Goal: Information Seeking & Learning: Learn about a topic

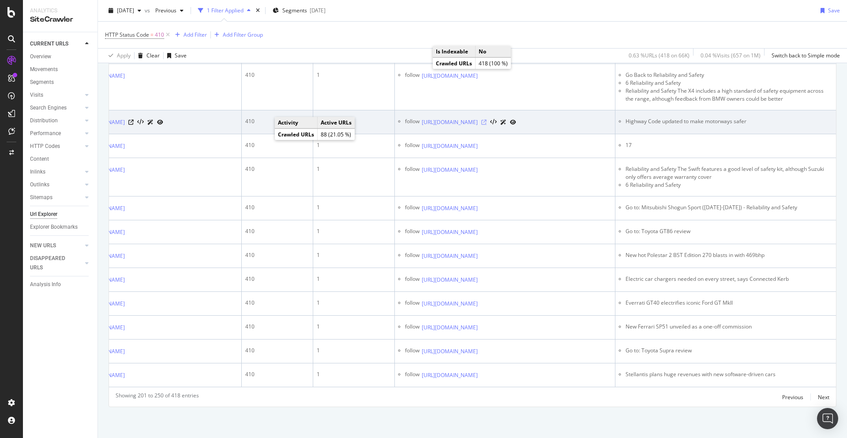
click at [487, 125] on icon at bounding box center [483, 122] width 5 height 5
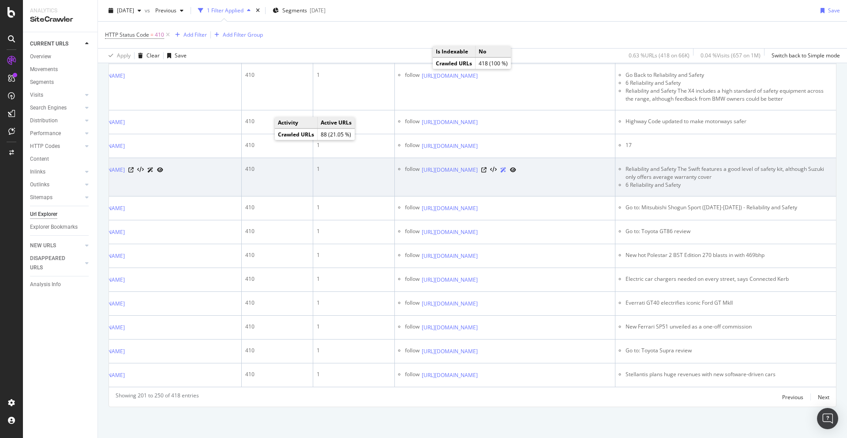
scroll to position [1540, 0]
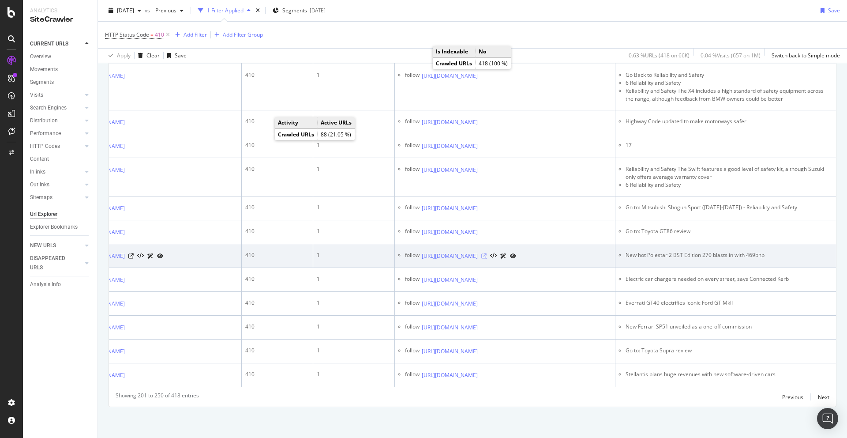
click at [487, 259] on icon at bounding box center [483, 255] width 5 height 5
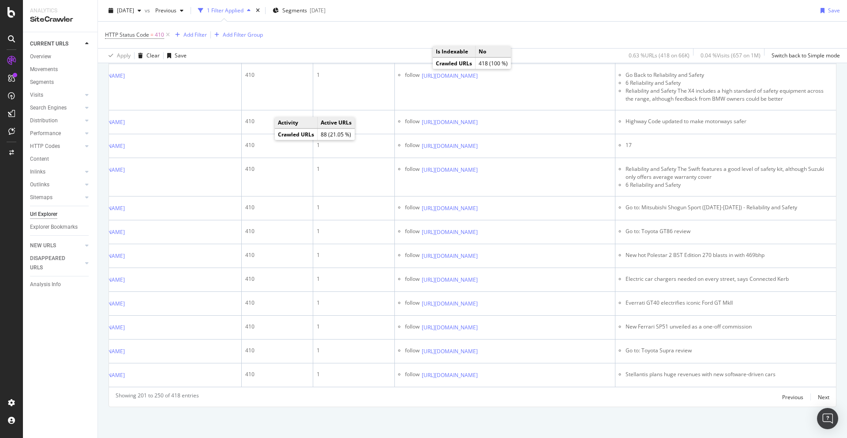
scroll to position [1663, 0]
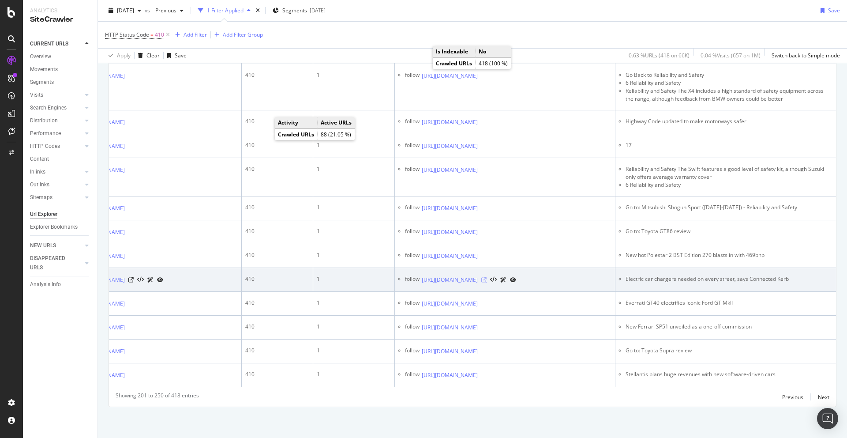
click at [487, 277] on icon at bounding box center [483, 279] width 5 height 5
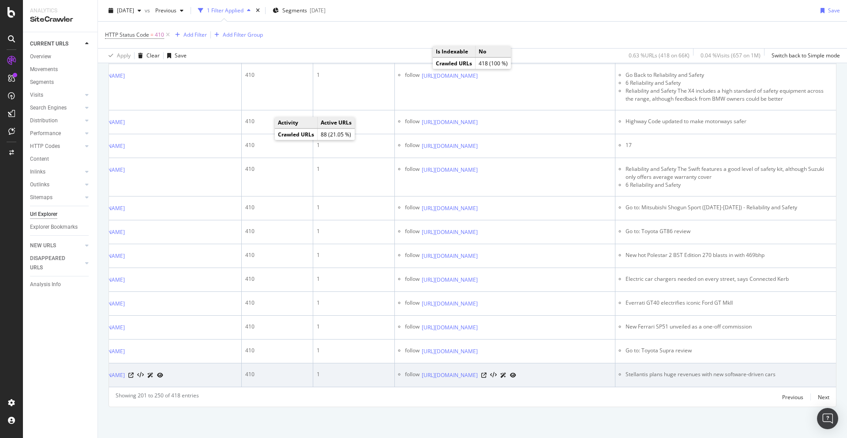
scroll to position [1692, 0]
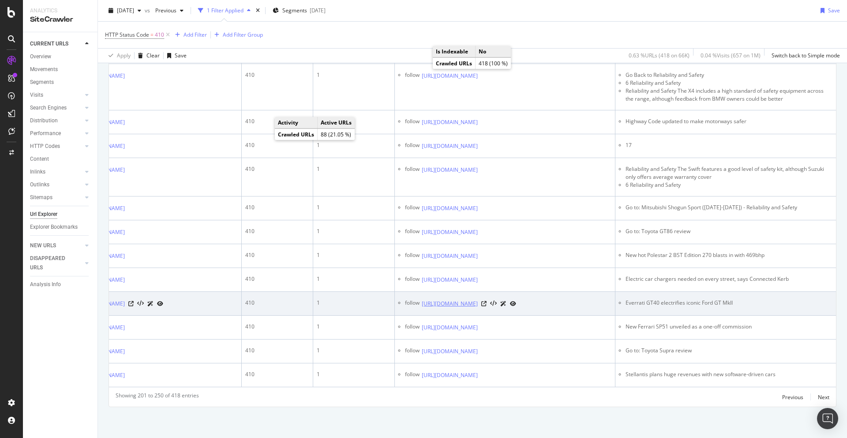
click at [478, 299] on link "[URL][DOMAIN_NAME]" at bounding box center [450, 303] width 56 height 9
click at [487, 301] on icon at bounding box center [483, 303] width 5 height 5
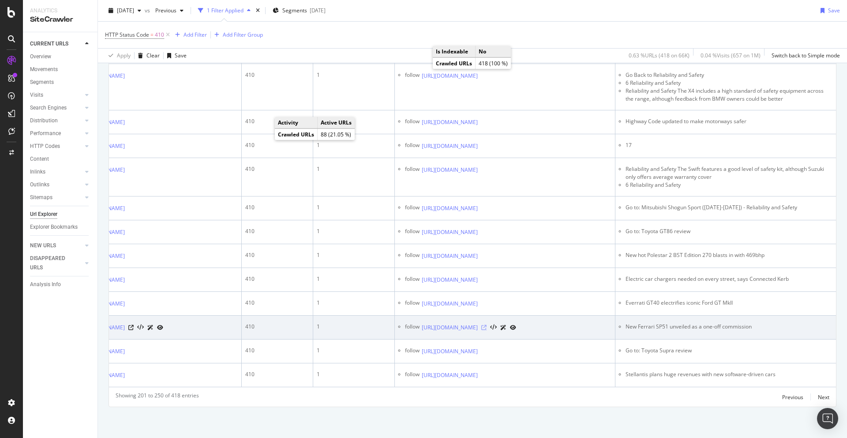
click at [487, 325] on icon at bounding box center [483, 327] width 5 height 5
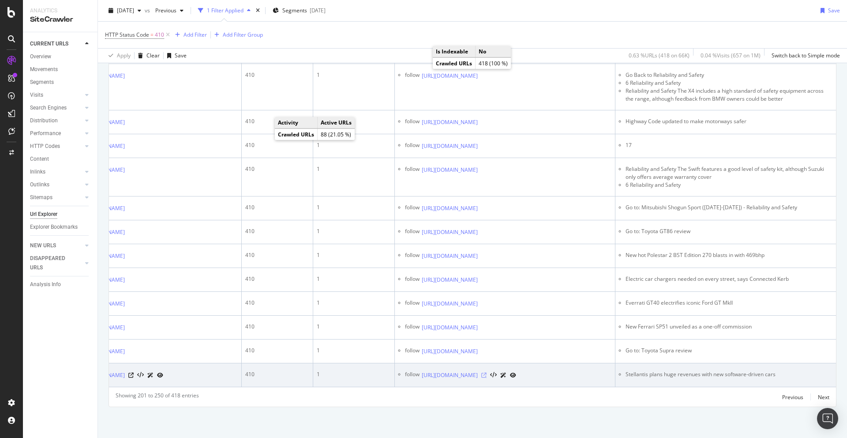
click at [487, 372] on icon at bounding box center [483, 374] width 5 height 5
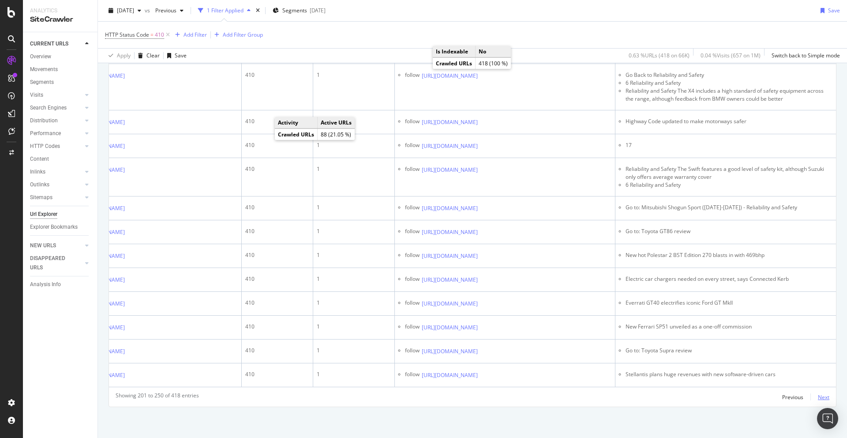
click at [824, 398] on div "Next" at bounding box center [823, 397] width 11 height 8
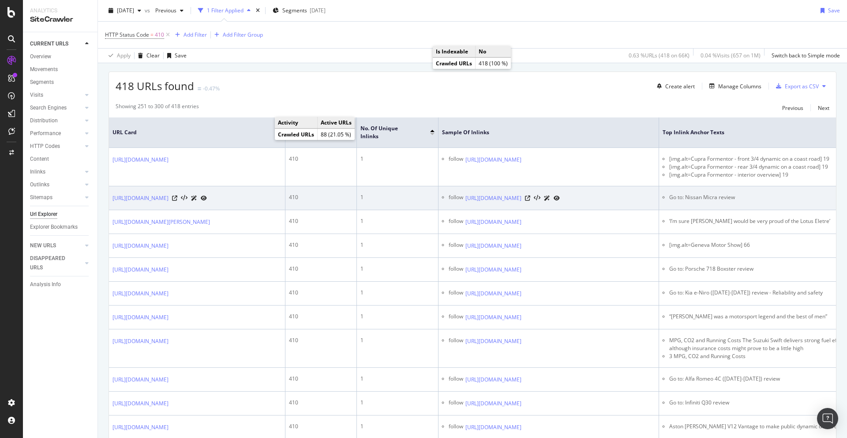
scroll to position [159, 0]
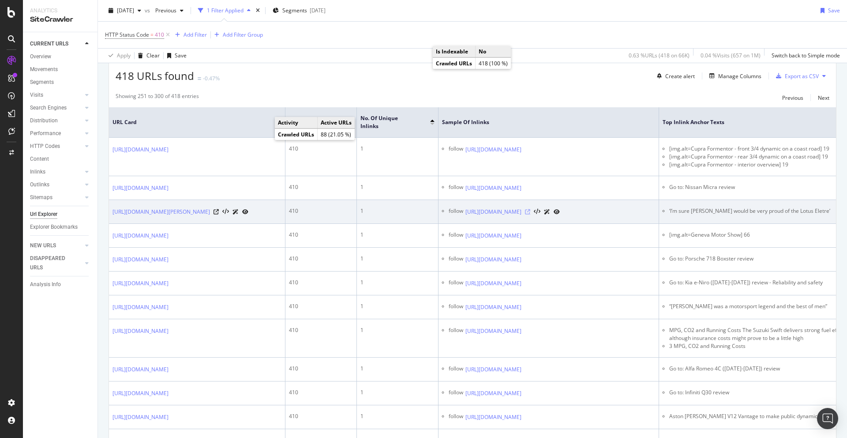
click at [530, 214] on icon at bounding box center [527, 211] width 5 height 5
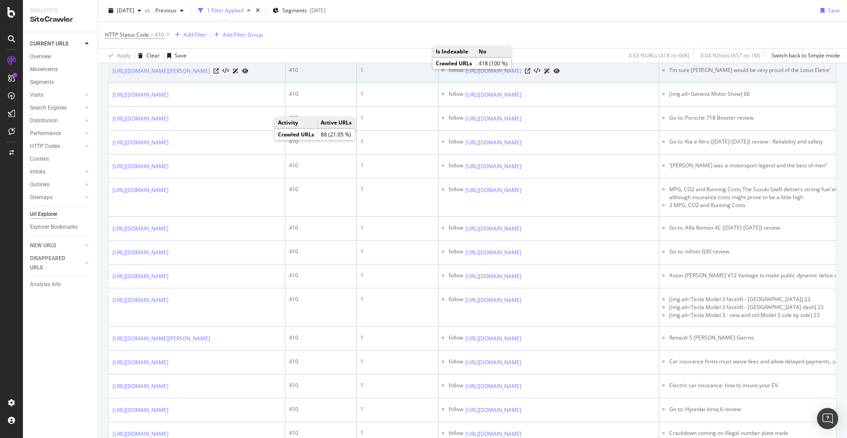
scroll to position [319, 0]
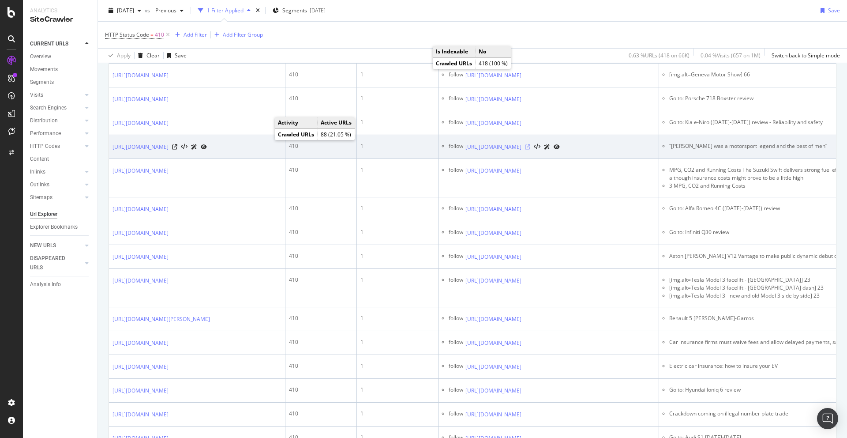
click at [530, 150] on icon at bounding box center [527, 146] width 5 height 5
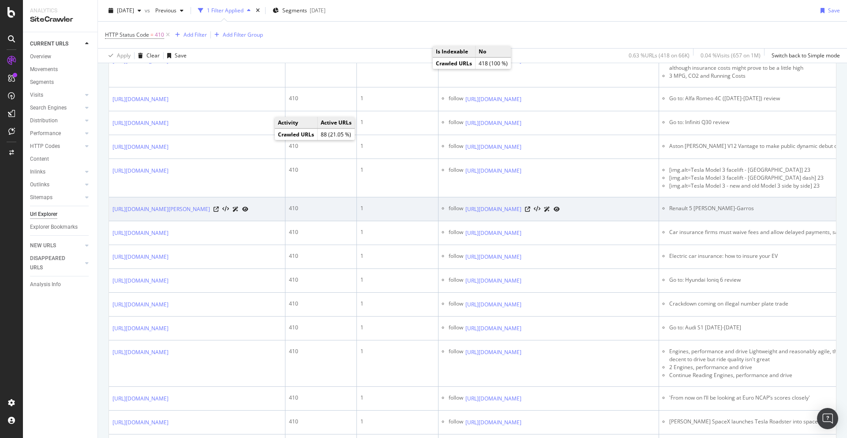
scroll to position [478, 0]
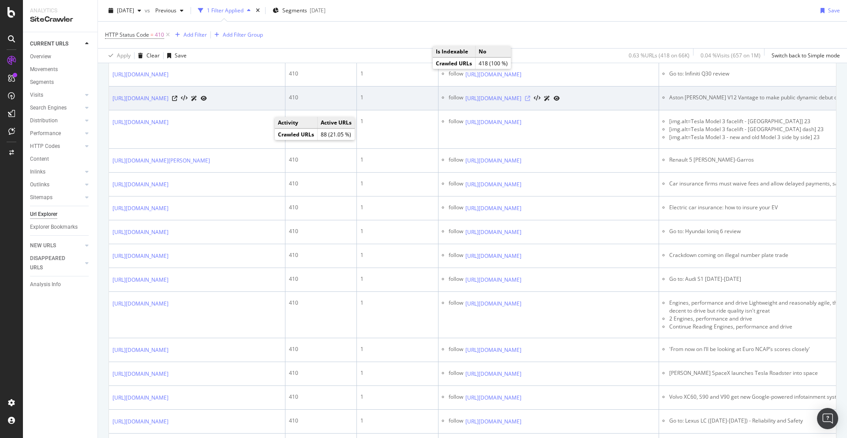
click at [530, 101] on icon at bounding box center [527, 98] width 5 height 5
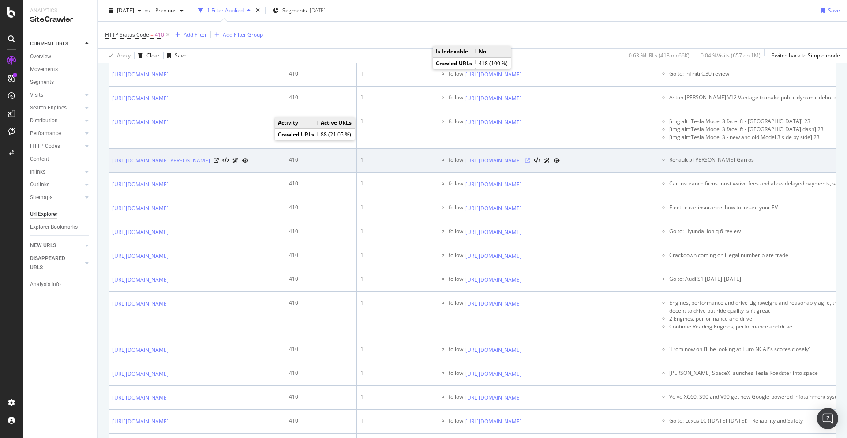
click at [530, 163] on icon at bounding box center [527, 160] width 5 height 5
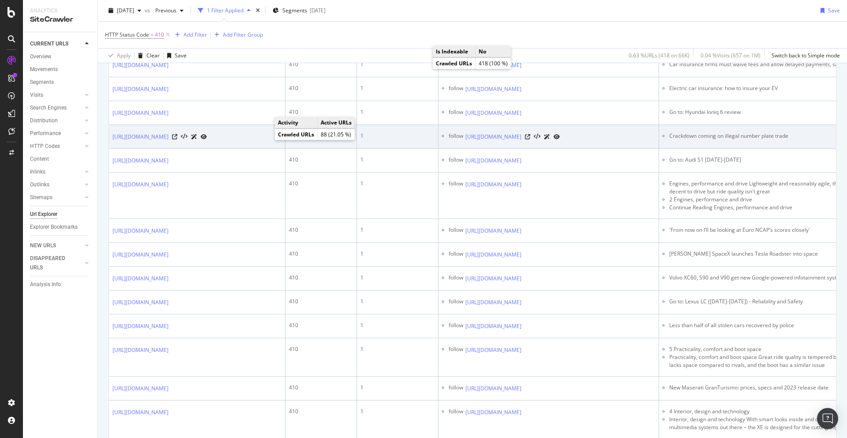
scroll to position [597, 0]
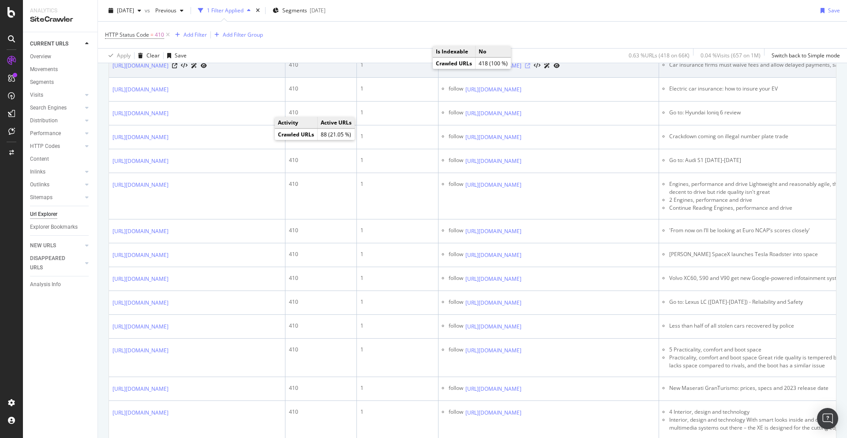
click at [530, 68] on icon at bounding box center [527, 65] width 5 height 5
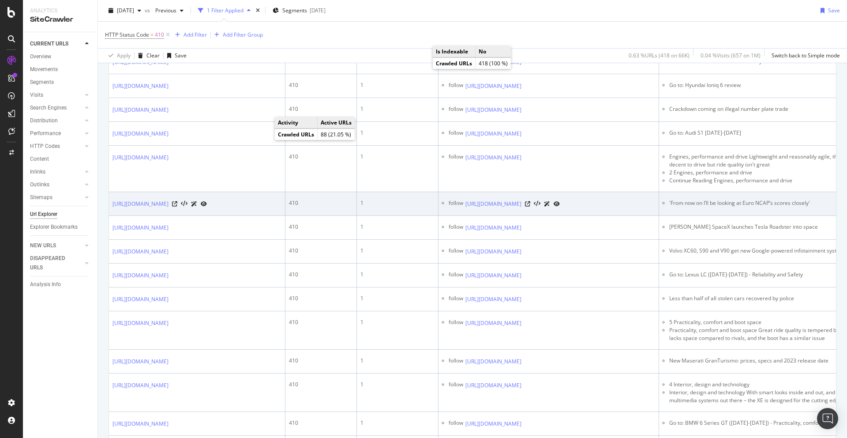
scroll to position [624, 0]
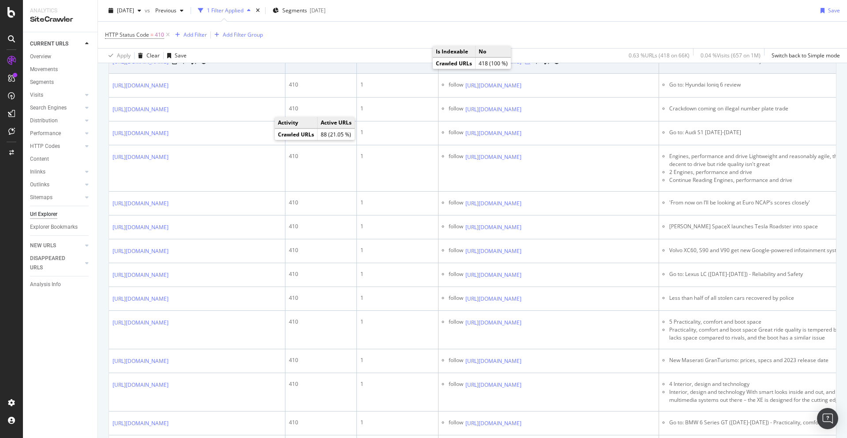
click at [530, 64] on icon at bounding box center [527, 61] width 5 height 5
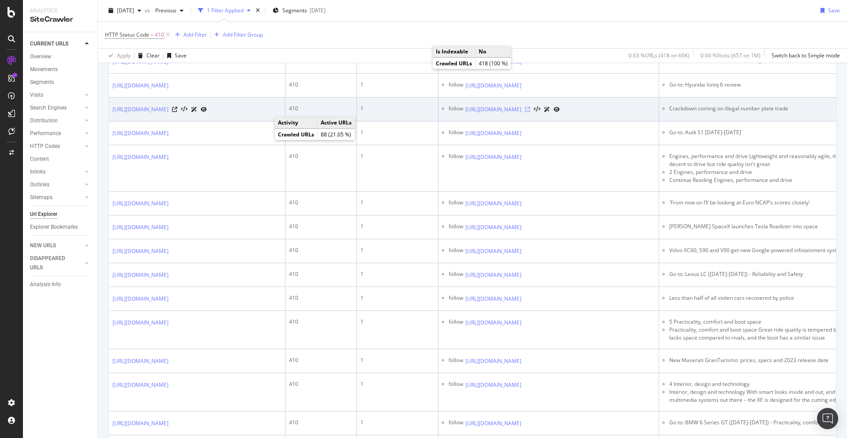
click at [530, 112] on icon at bounding box center [527, 109] width 5 height 5
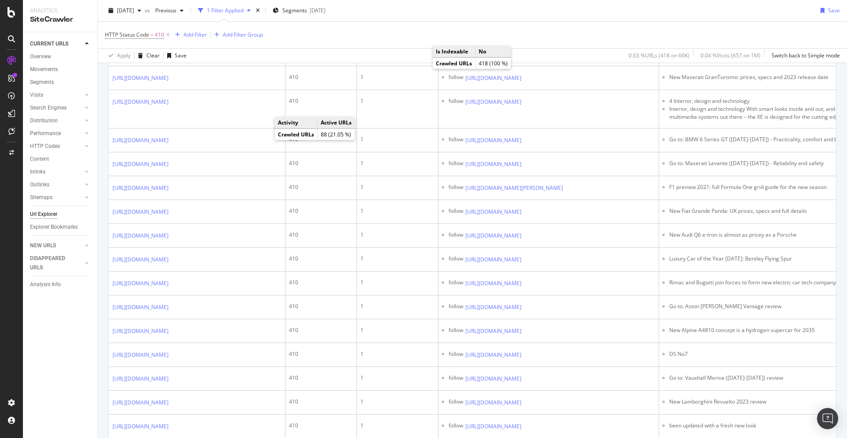
scroll to position [909, 0]
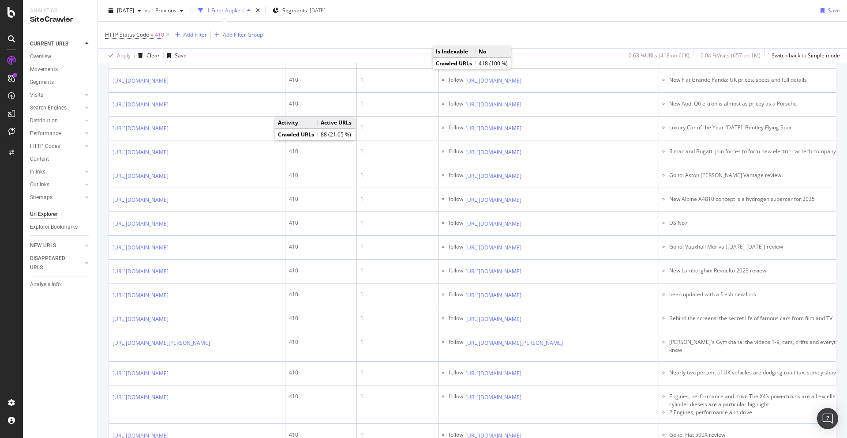
scroll to position [1041, 0]
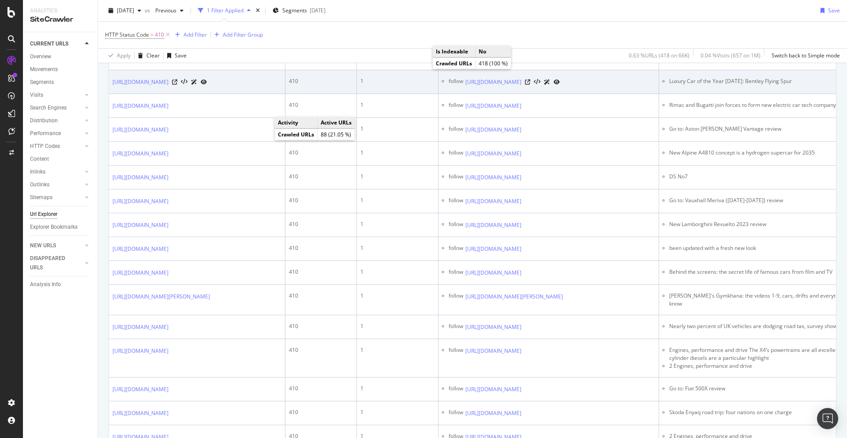
scroll to position [1094, 0]
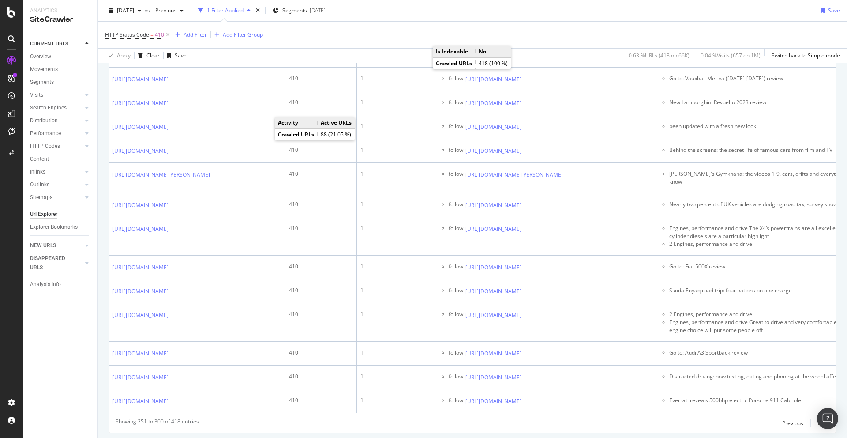
scroll to position [1226, 0]
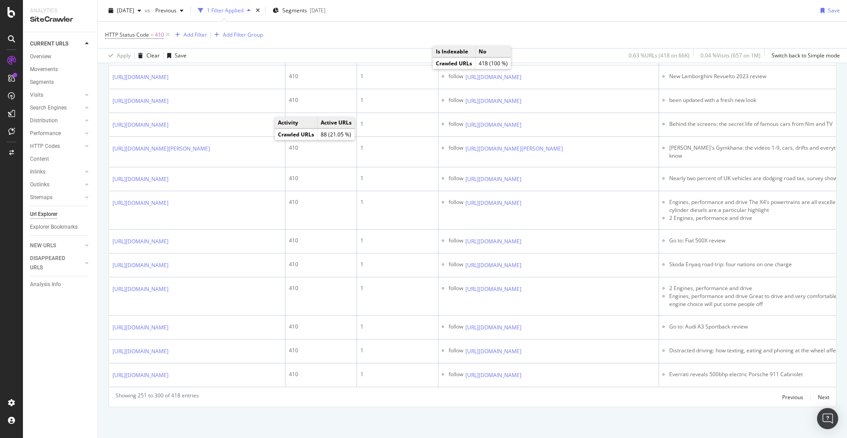
scroll to position [1414, 0]
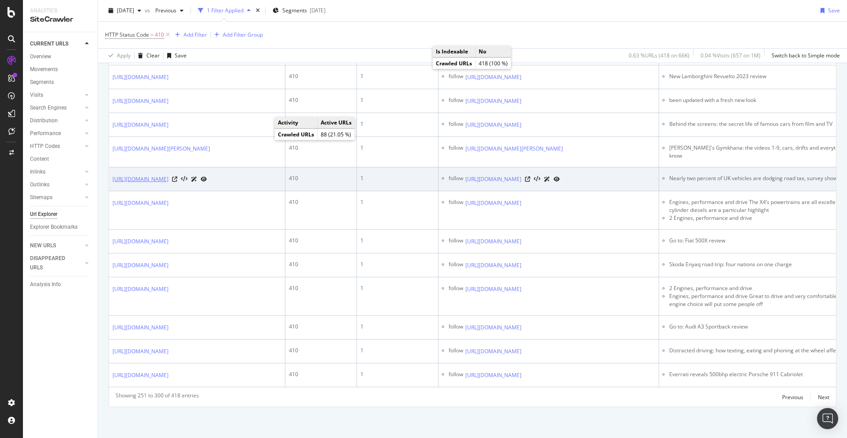
scroll to position [1492, 0]
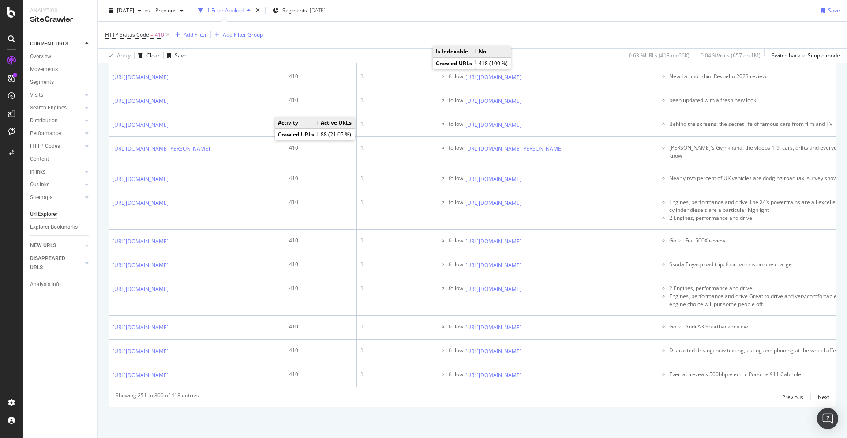
click at [530, 8] on icon at bounding box center [527, 5] width 5 height 5
click at [530, 32] on icon at bounding box center [527, 29] width 5 height 5
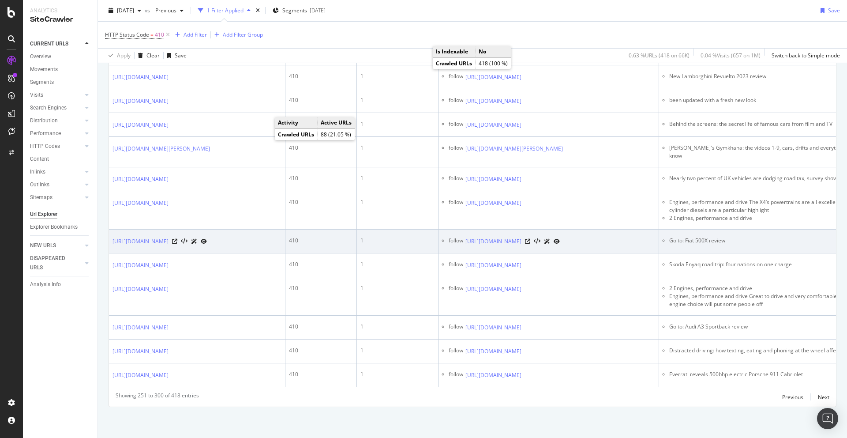
scroll to position [1566, 0]
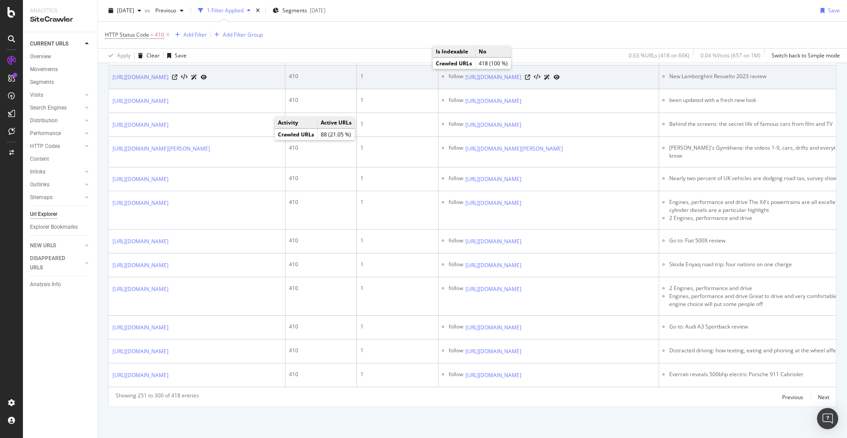
click at [560, 82] on div "[URL][DOMAIN_NAME]" at bounding box center [513, 76] width 94 height 9
click at [530, 80] on icon at bounding box center [527, 77] width 5 height 5
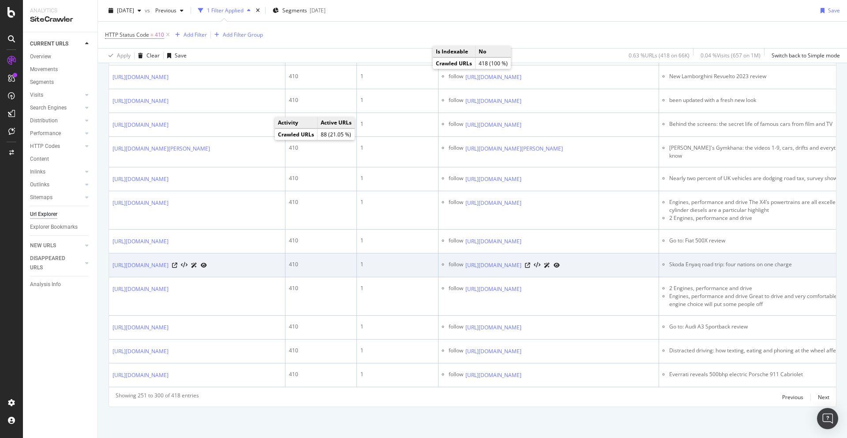
scroll to position [1616, 0]
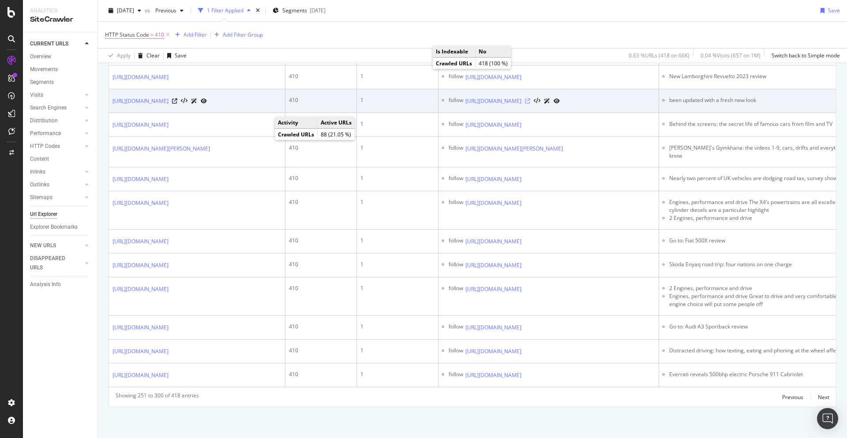
click at [530, 104] on icon at bounding box center [527, 100] width 5 height 5
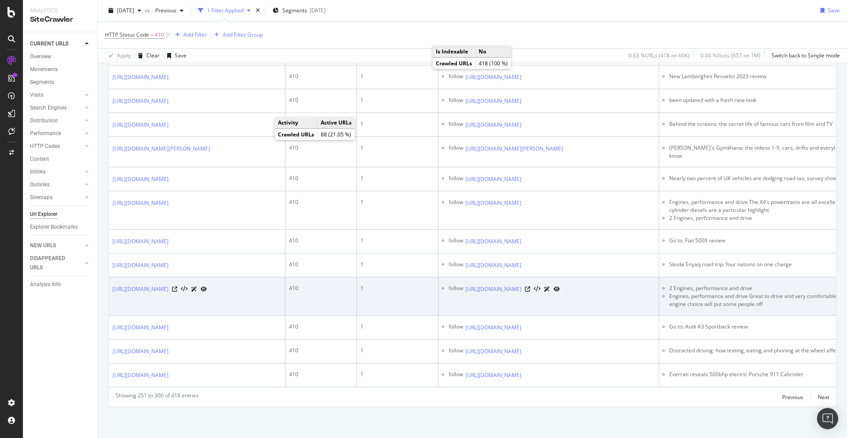
scroll to position [1653, 0]
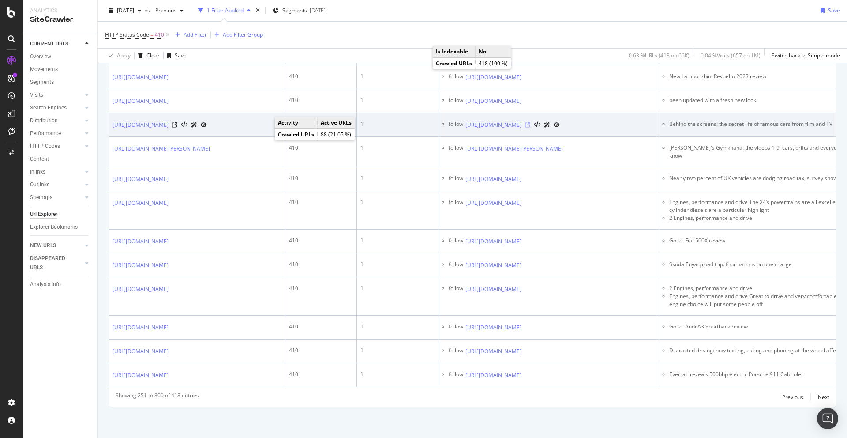
click at [530, 122] on icon at bounding box center [527, 124] width 5 height 5
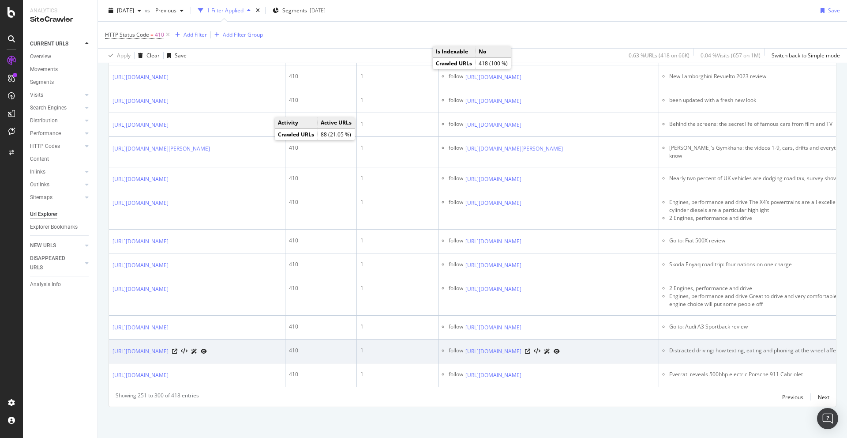
scroll to position [1685, 0]
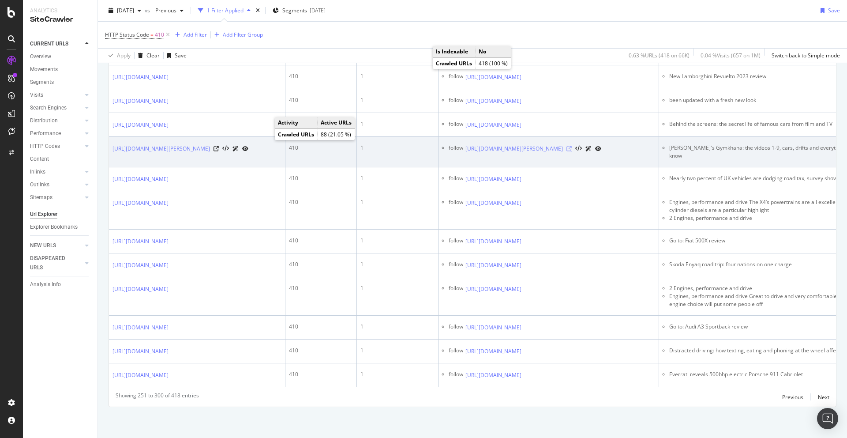
click at [572, 146] on icon at bounding box center [569, 148] width 5 height 5
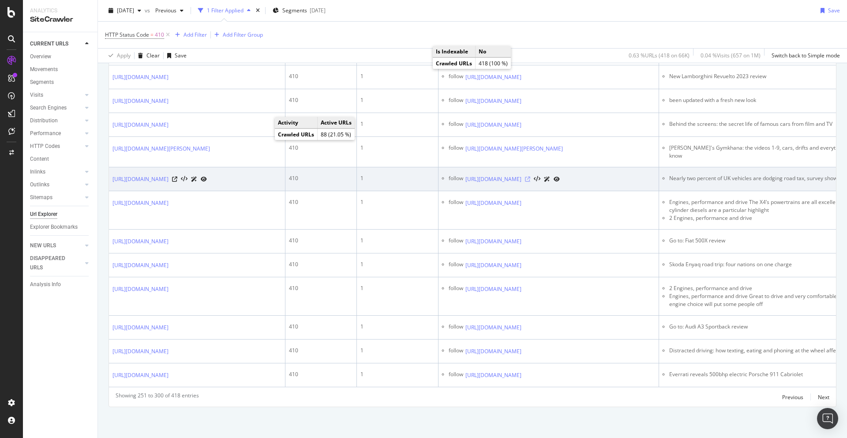
click at [530, 177] on icon at bounding box center [527, 179] width 5 height 5
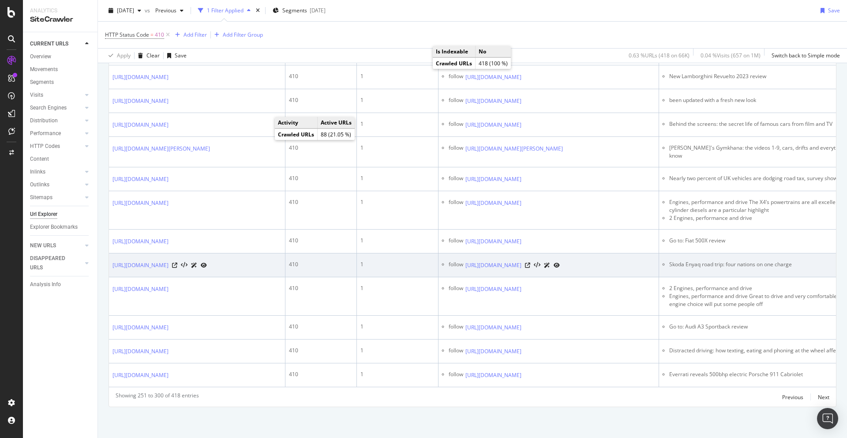
scroll to position [1739, 0]
click at [530, 263] on icon at bounding box center [527, 265] width 5 height 5
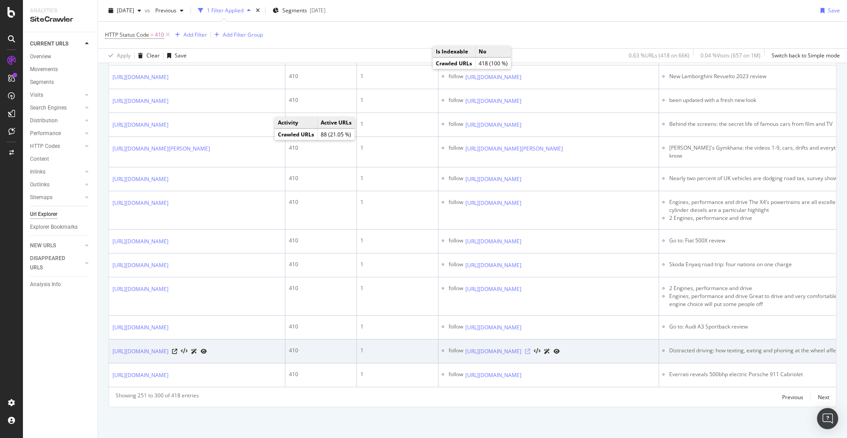
click at [530, 349] on icon at bounding box center [527, 351] width 5 height 5
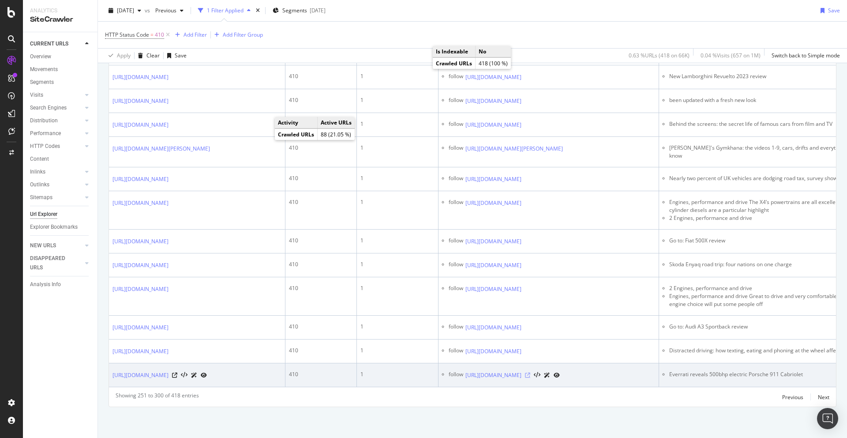
click at [530, 372] on icon at bounding box center [527, 374] width 5 height 5
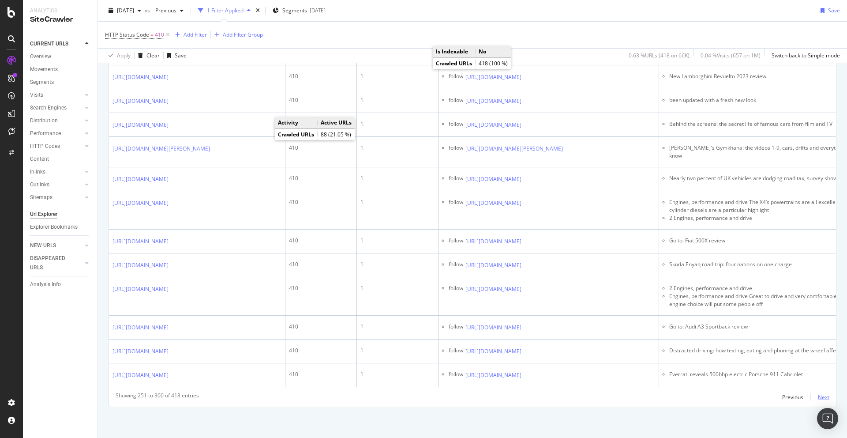
click at [825, 398] on div "Next" at bounding box center [823, 397] width 11 height 8
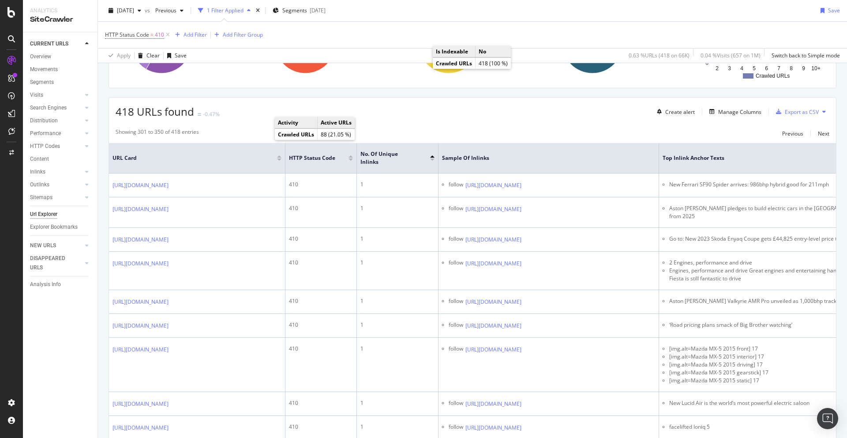
scroll to position [124, 0]
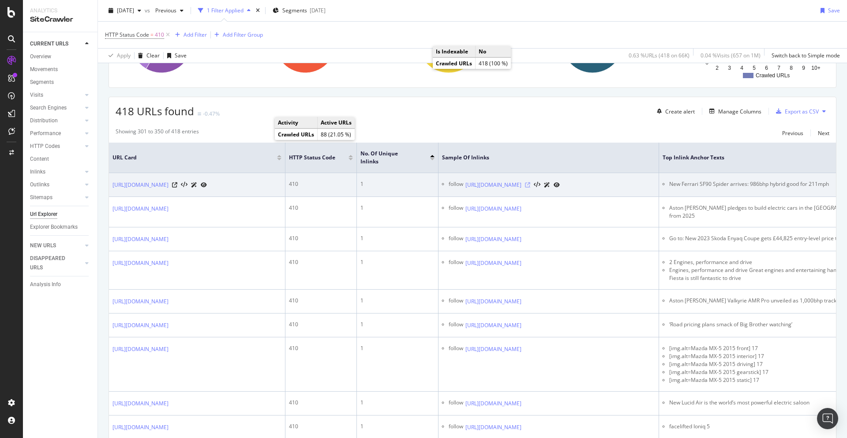
click at [530, 182] on icon at bounding box center [527, 184] width 5 height 5
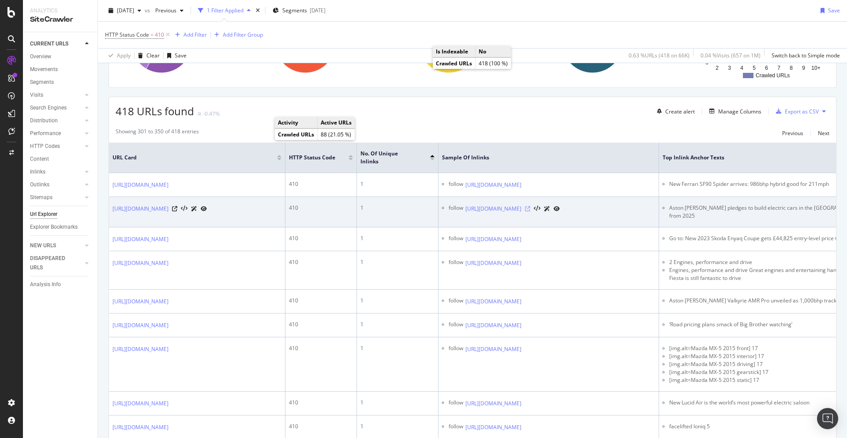
click at [530, 211] on icon at bounding box center [527, 208] width 5 height 5
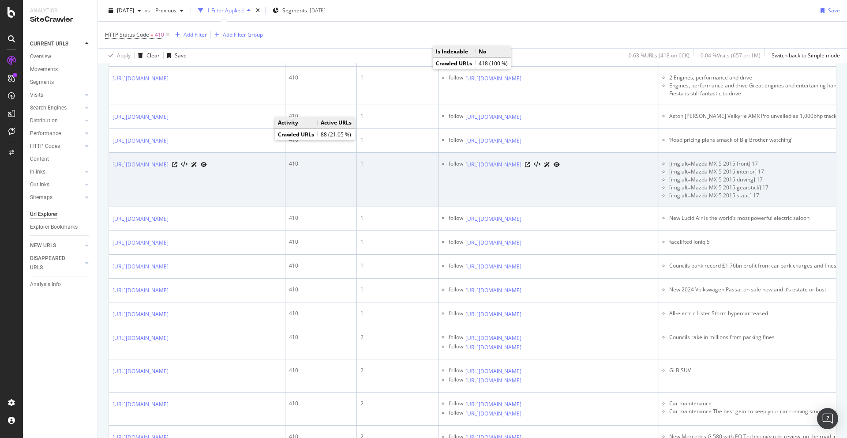
scroll to position [308, 0]
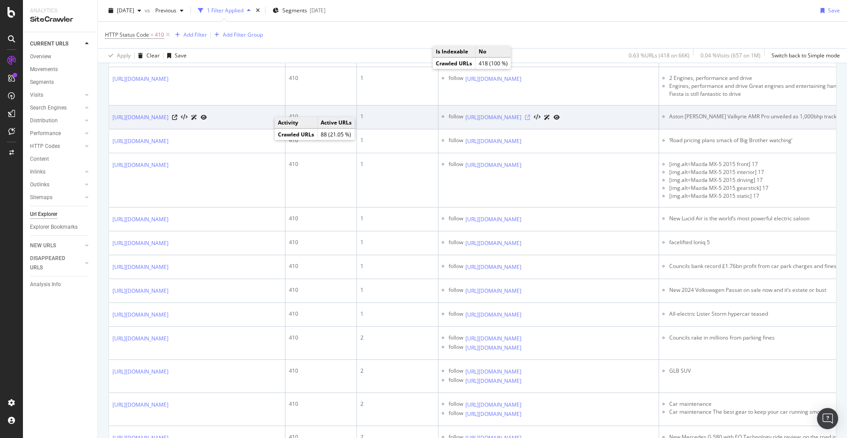
click at [530, 120] on icon at bounding box center [527, 117] width 5 height 5
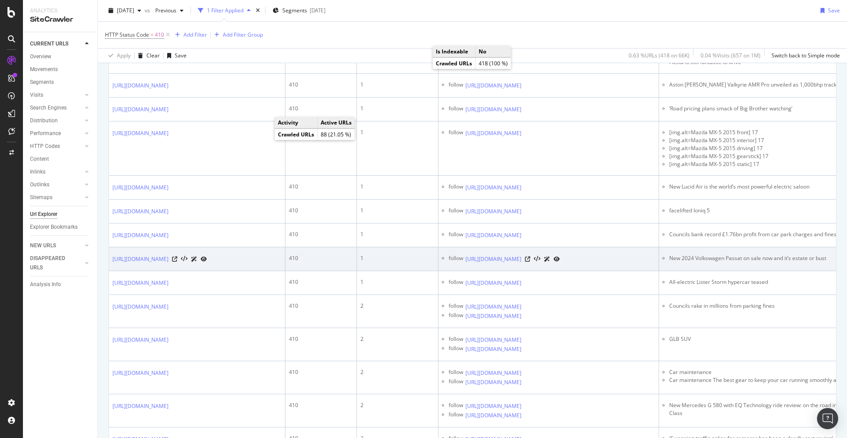
scroll to position [339, 0]
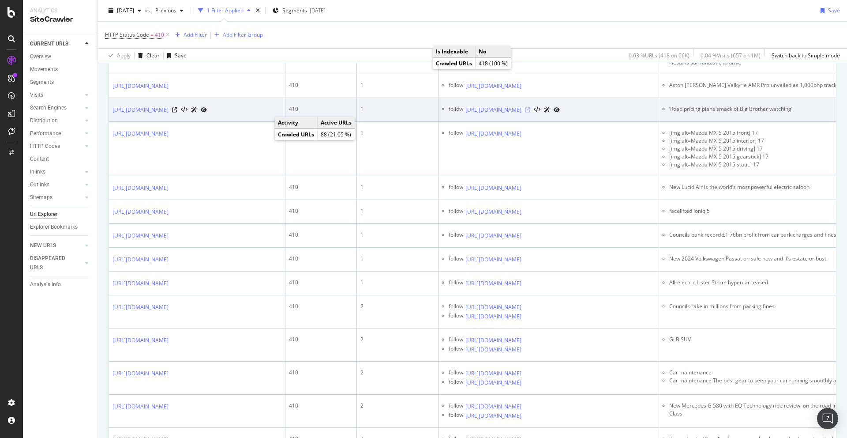
click at [530, 113] on icon at bounding box center [527, 109] width 5 height 5
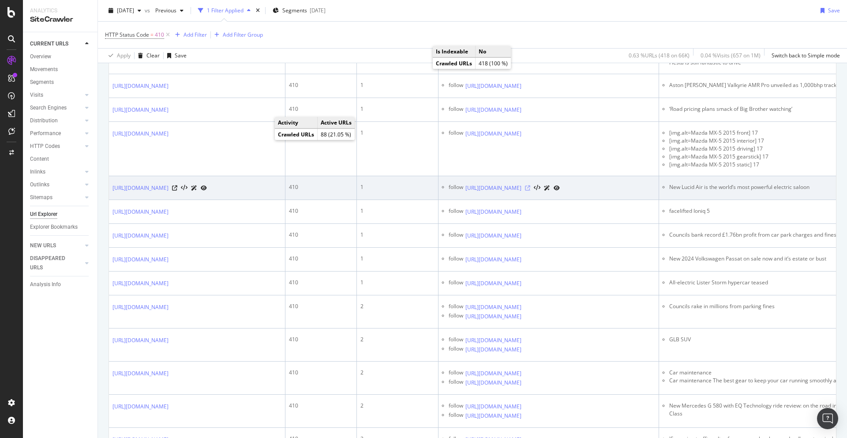
click at [530, 191] on icon at bounding box center [527, 187] width 5 height 5
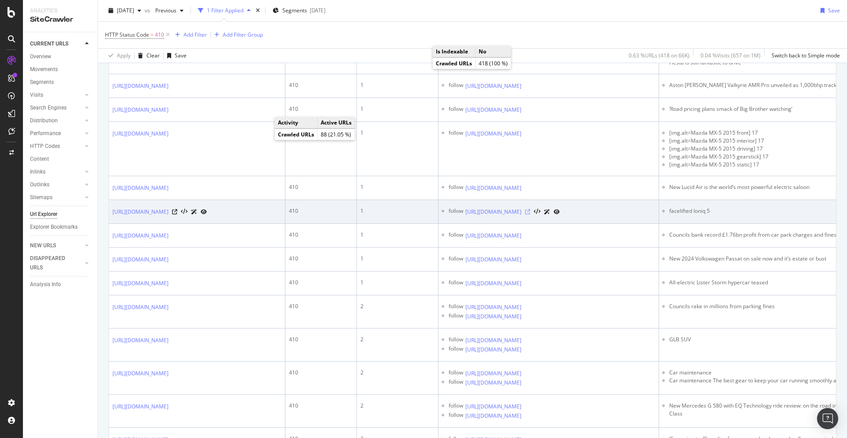
click at [530, 214] on icon at bounding box center [527, 211] width 5 height 5
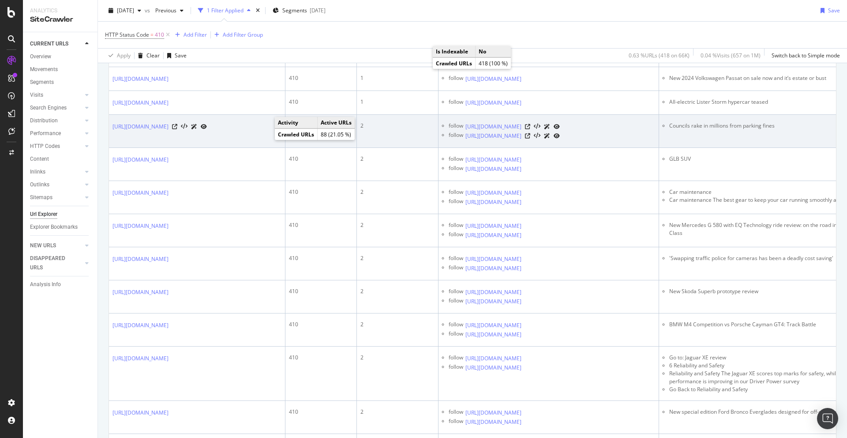
scroll to position [523, 0]
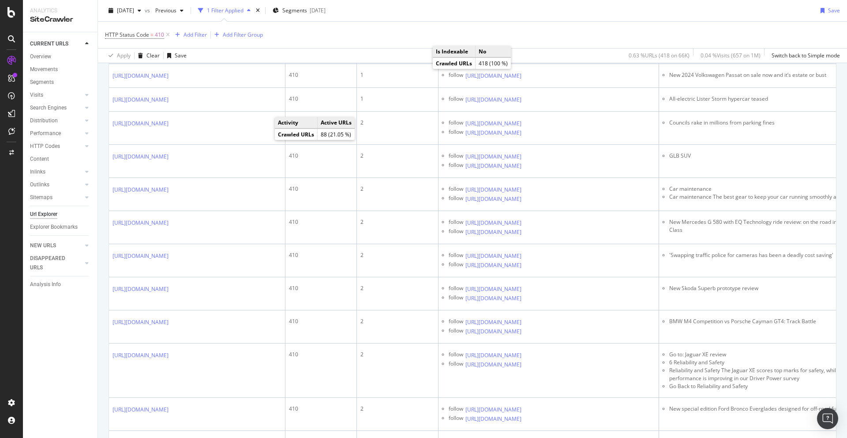
click at [530, 55] on icon at bounding box center [527, 51] width 5 height 5
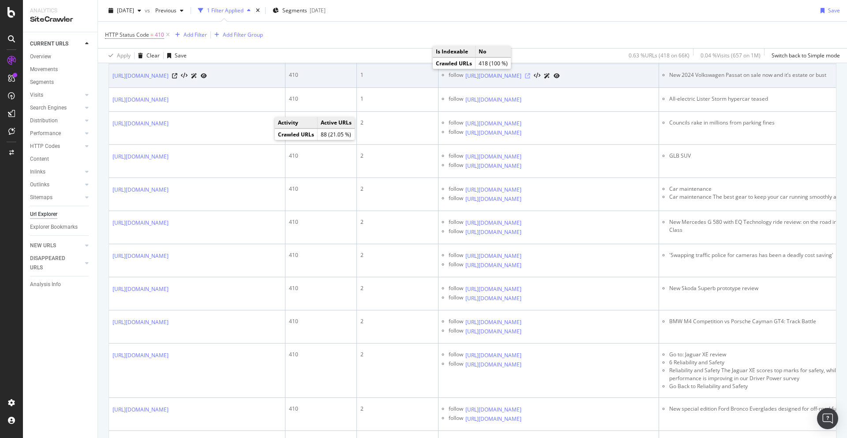
click at [530, 79] on icon at bounding box center [527, 75] width 5 height 5
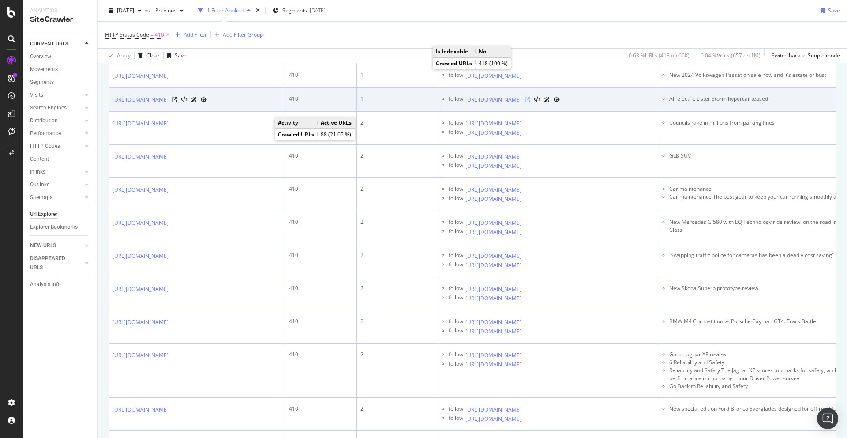
click at [530, 102] on icon at bounding box center [527, 99] width 5 height 5
